Goal: Find specific page/section: Find specific page/section

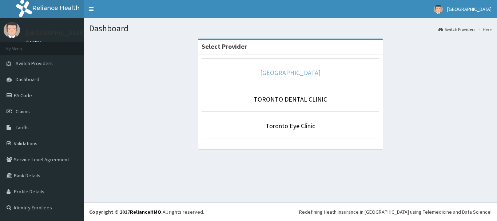
click at [282, 73] on link "[GEOGRAPHIC_DATA]" at bounding box center [290, 72] width 60 height 8
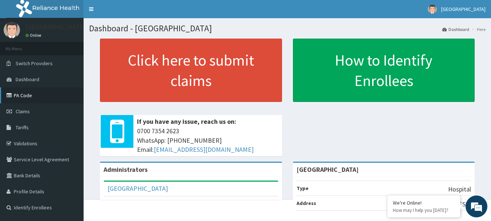
click at [26, 96] on link "PA Code" at bounding box center [42, 95] width 84 height 16
